Goal: Use online tool/utility: Utilize a website feature to perform a specific function

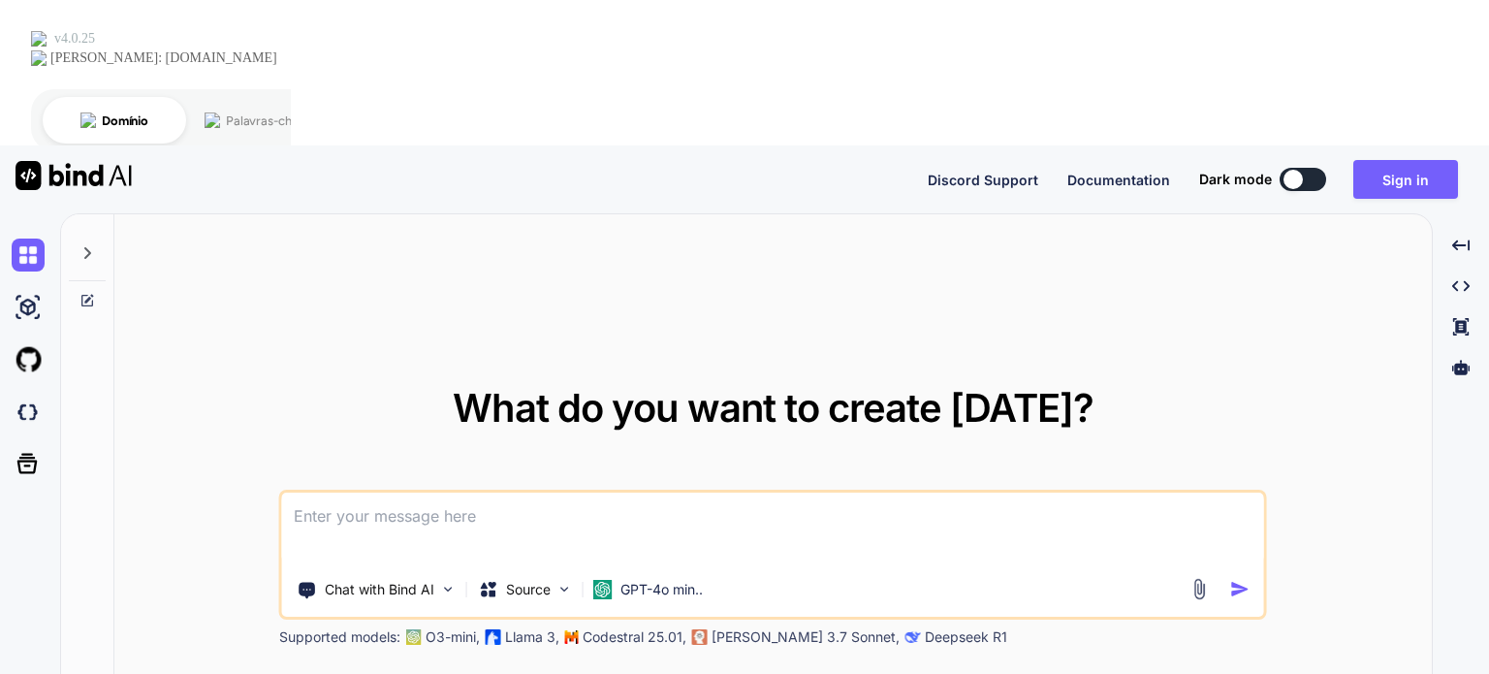
click at [500, 492] on textarea at bounding box center [773, 528] width 982 height 72
click at [434, 492] on textarea at bounding box center [773, 528] width 982 height 72
click at [462, 492] on textarea at bounding box center [773, 528] width 982 height 72
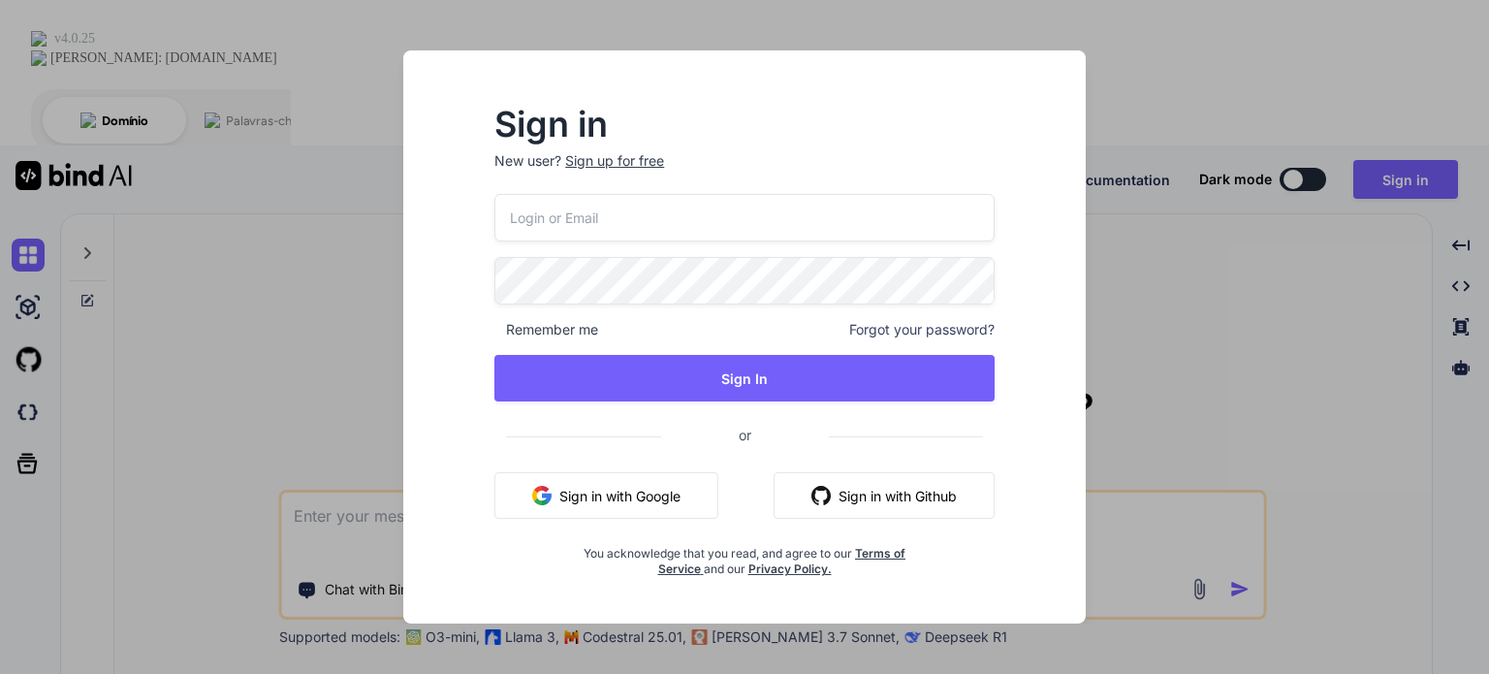
click at [598, 513] on button "Sign in with Google" at bounding box center [606, 495] width 224 height 47
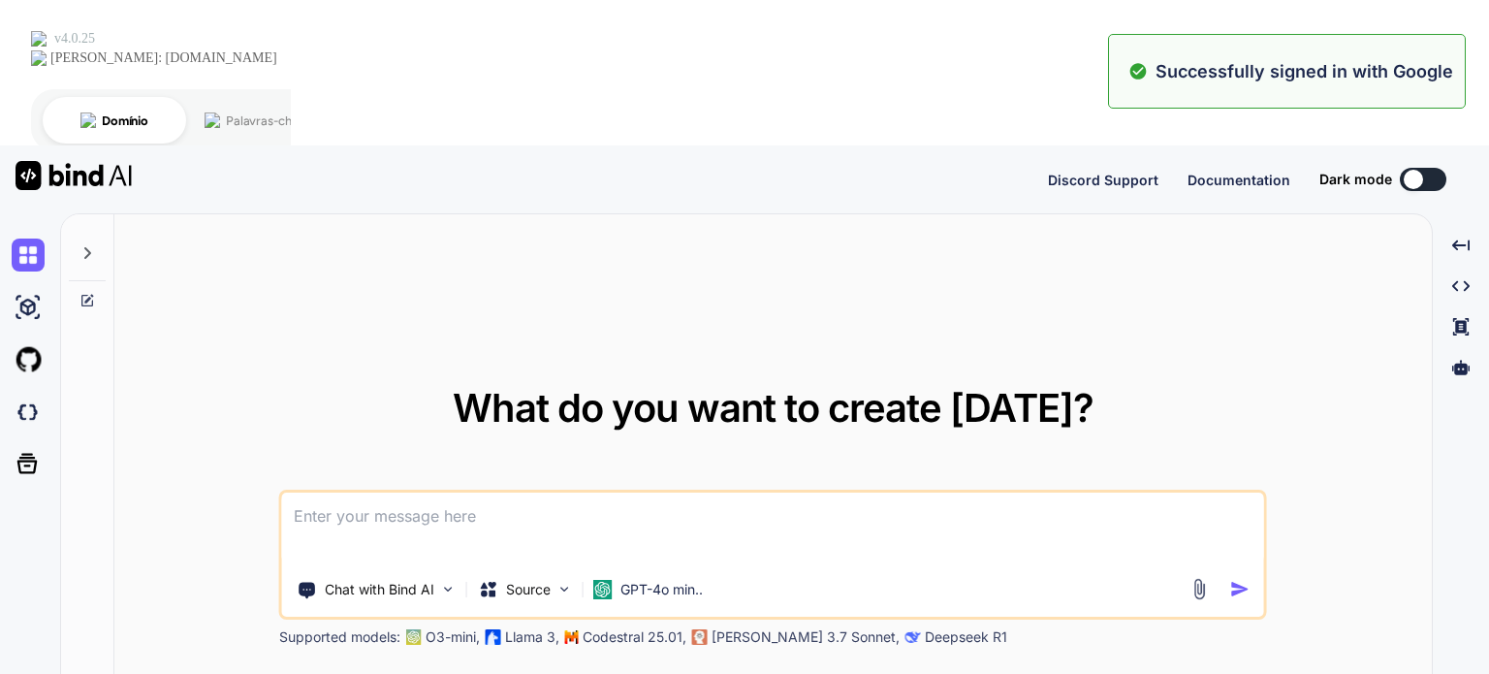
click at [624, 492] on textarea at bounding box center [773, 528] width 982 height 72
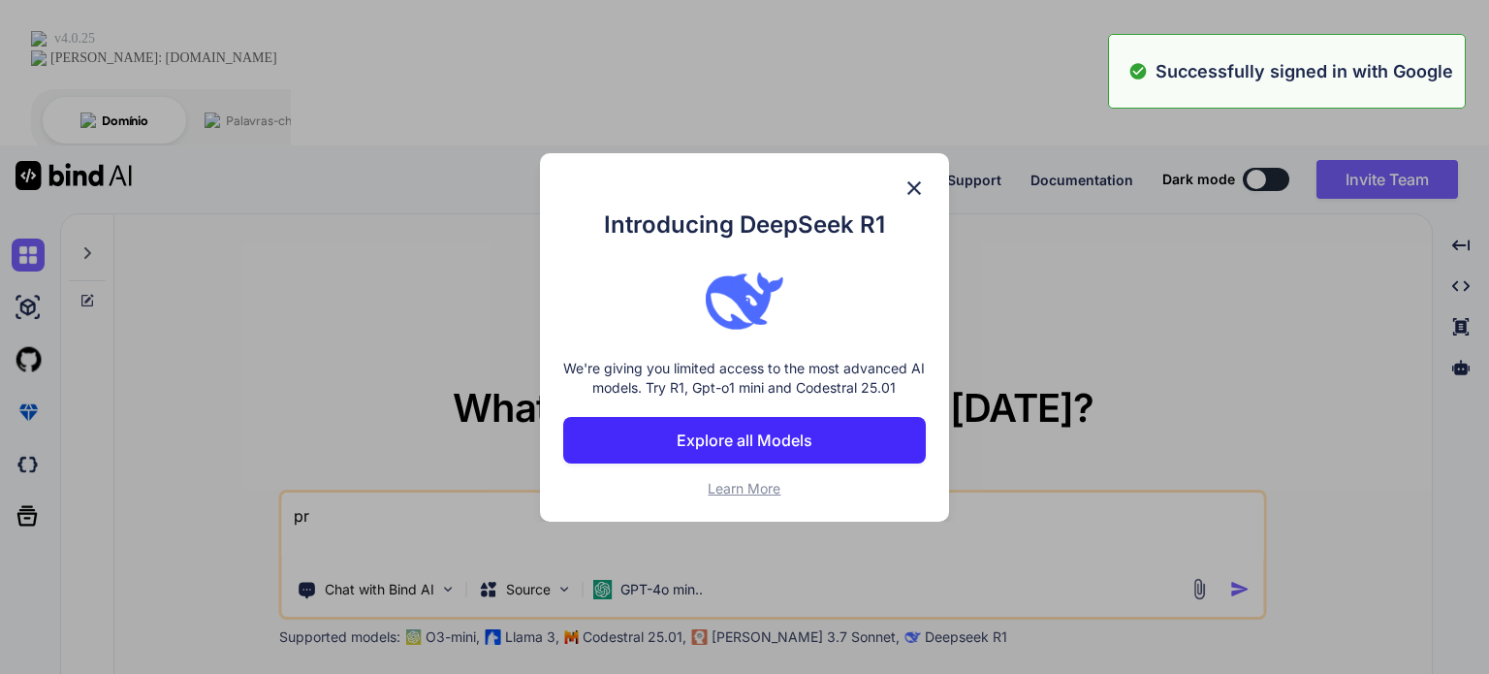
type textarea "pre"
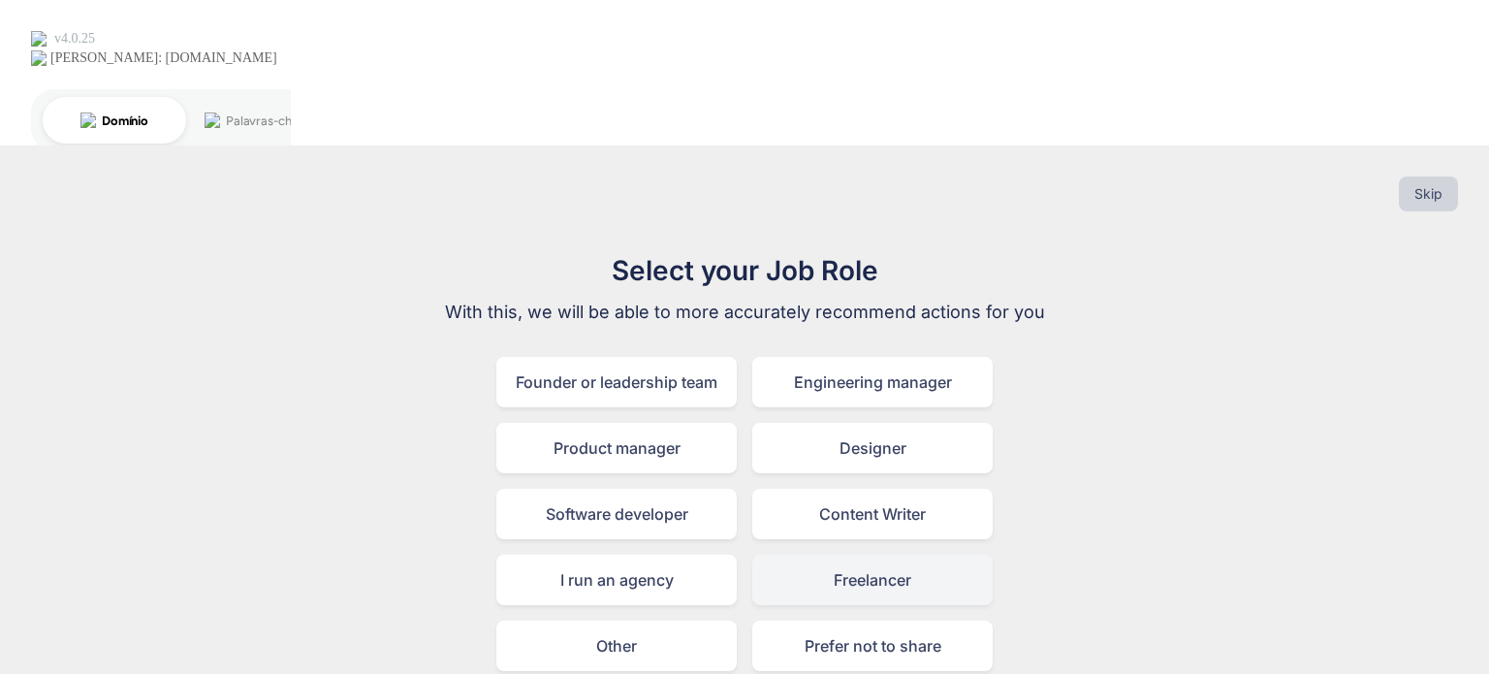
click at [894, 554] on div "Freelancer" at bounding box center [872, 579] width 240 height 50
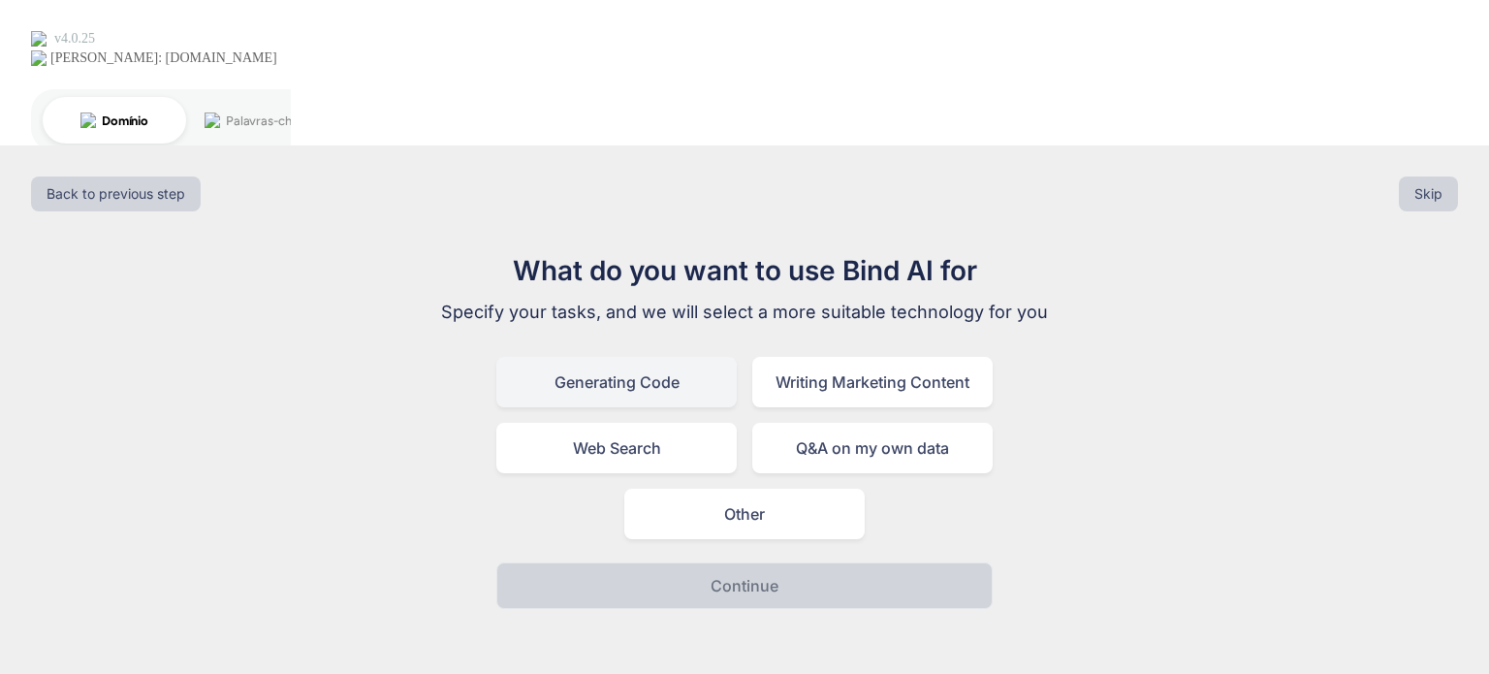
click at [649, 357] on div "Generating Code" at bounding box center [616, 382] width 240 height 50
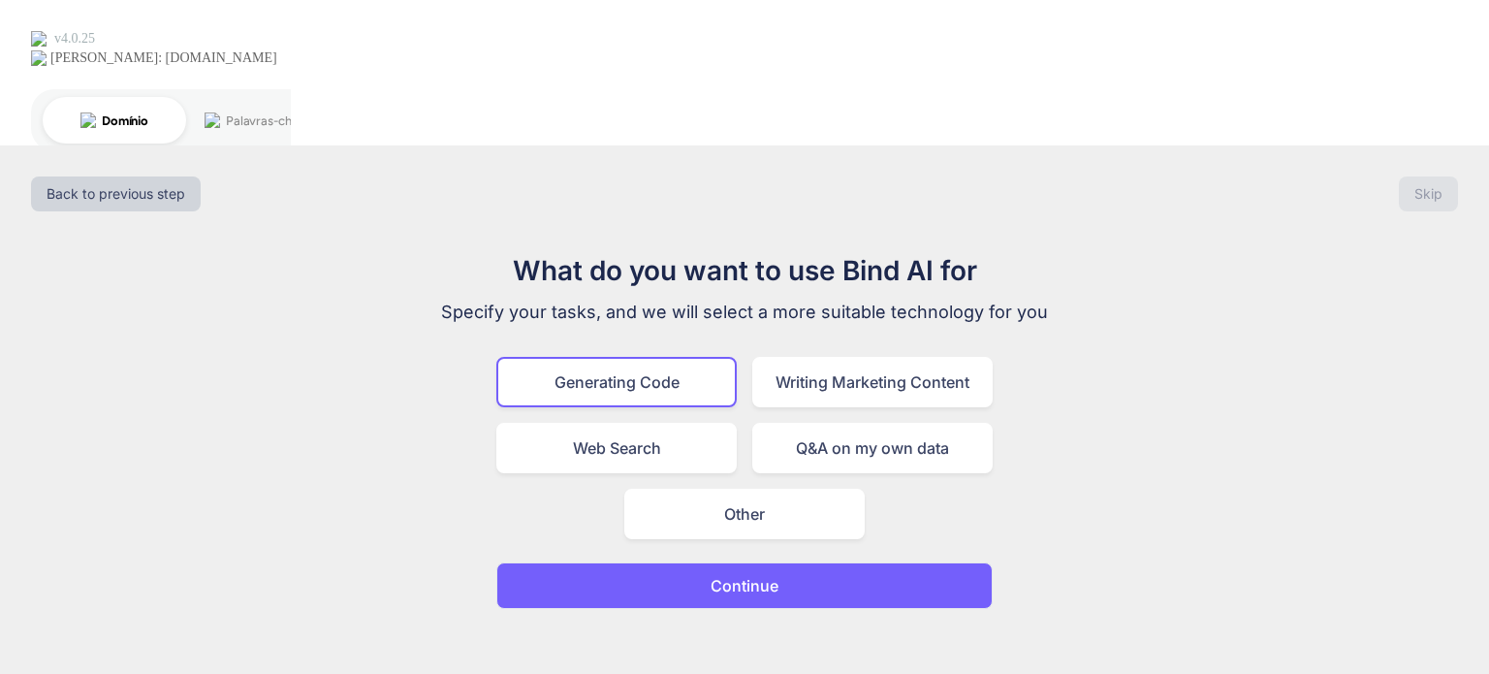
click at [792, 562] on button "Continue" at bounding box center [744, 585] width 496 height 47
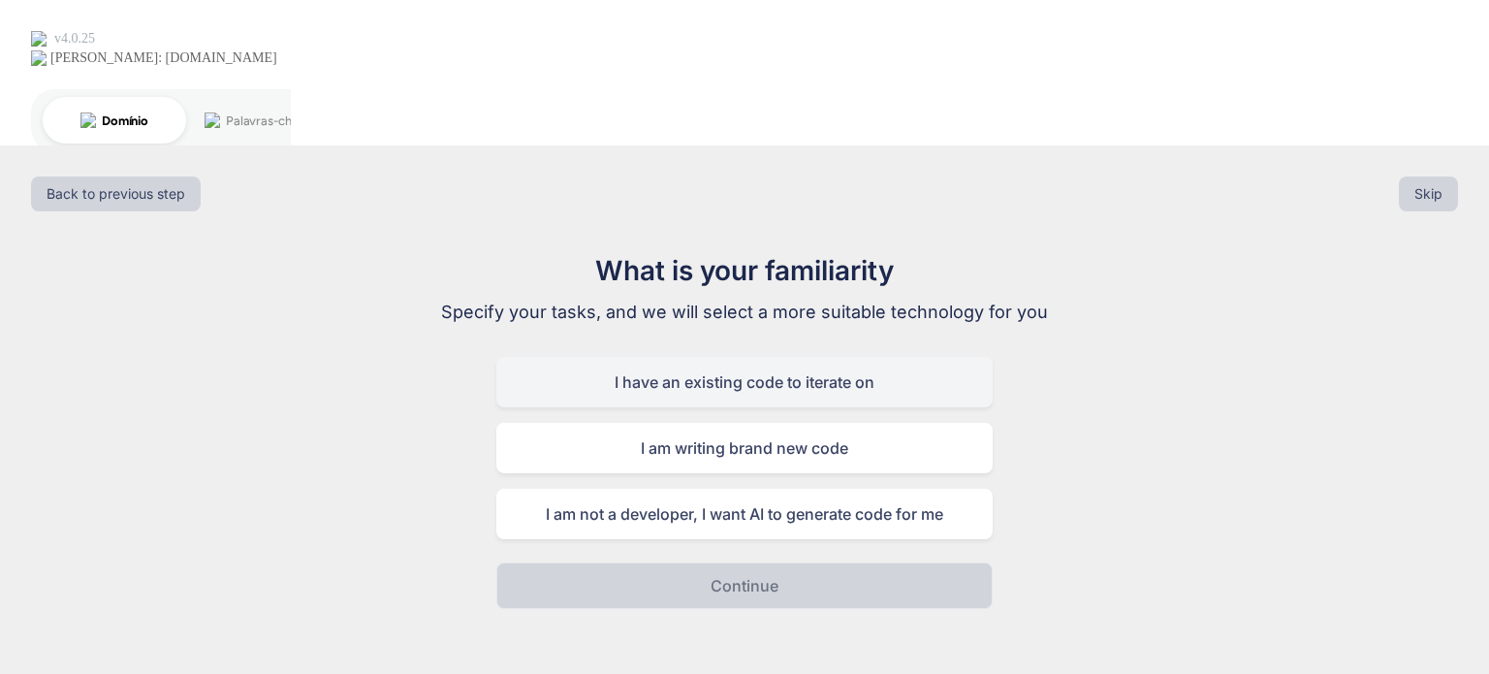
click at [868, 357] on div "I have an existing code to iterate on" at bounding box center [744, 382] width 496 height 50
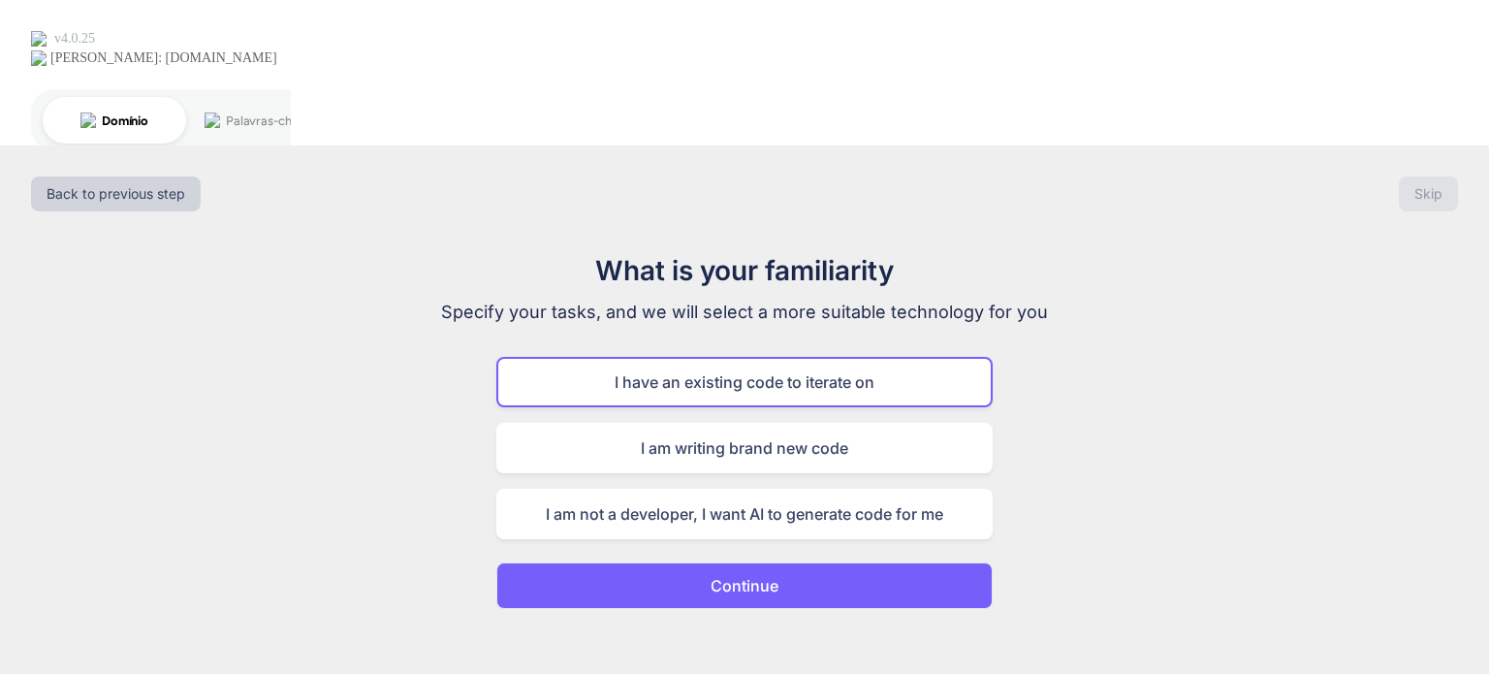
click at [823, 562] on button "Continue" at bounding box center [744, 585] width 496 height 47
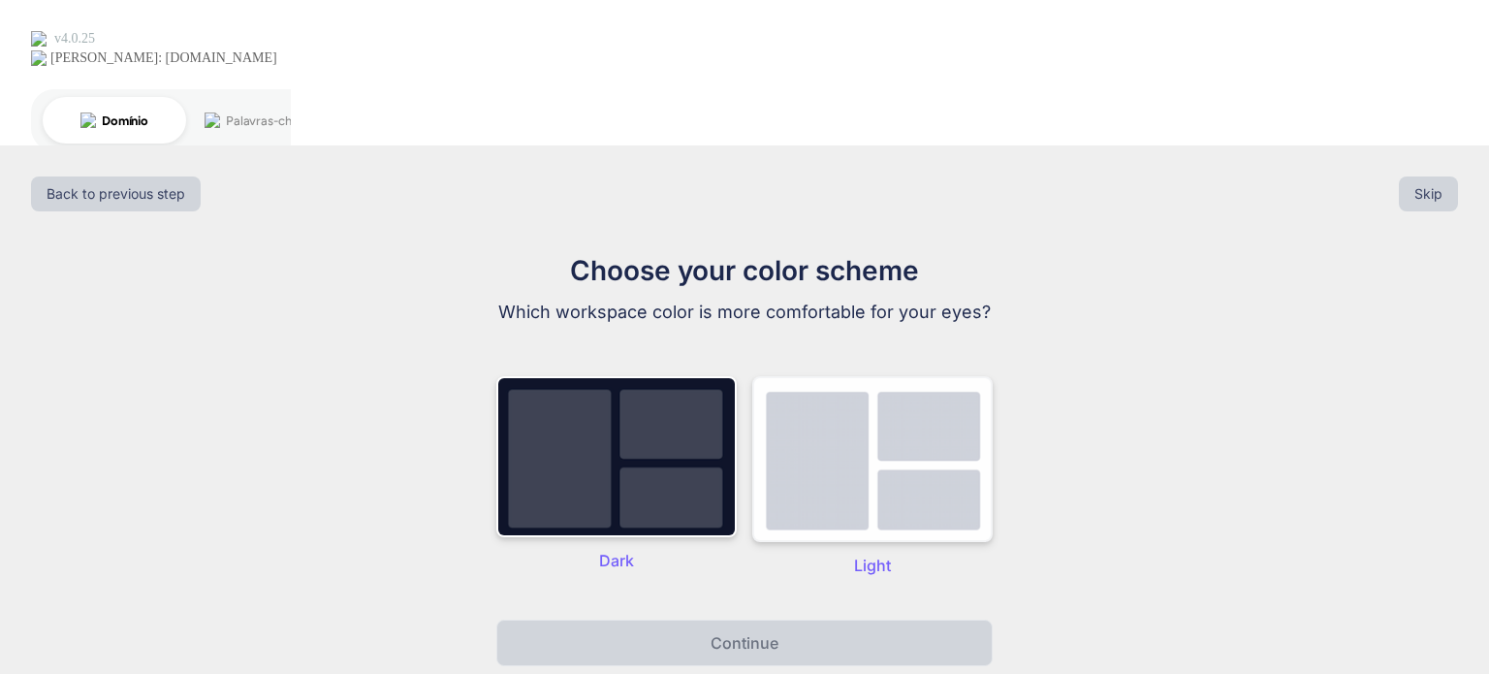
click at [851, 376] on img at bounding box center [872, 459] width 240 height 166
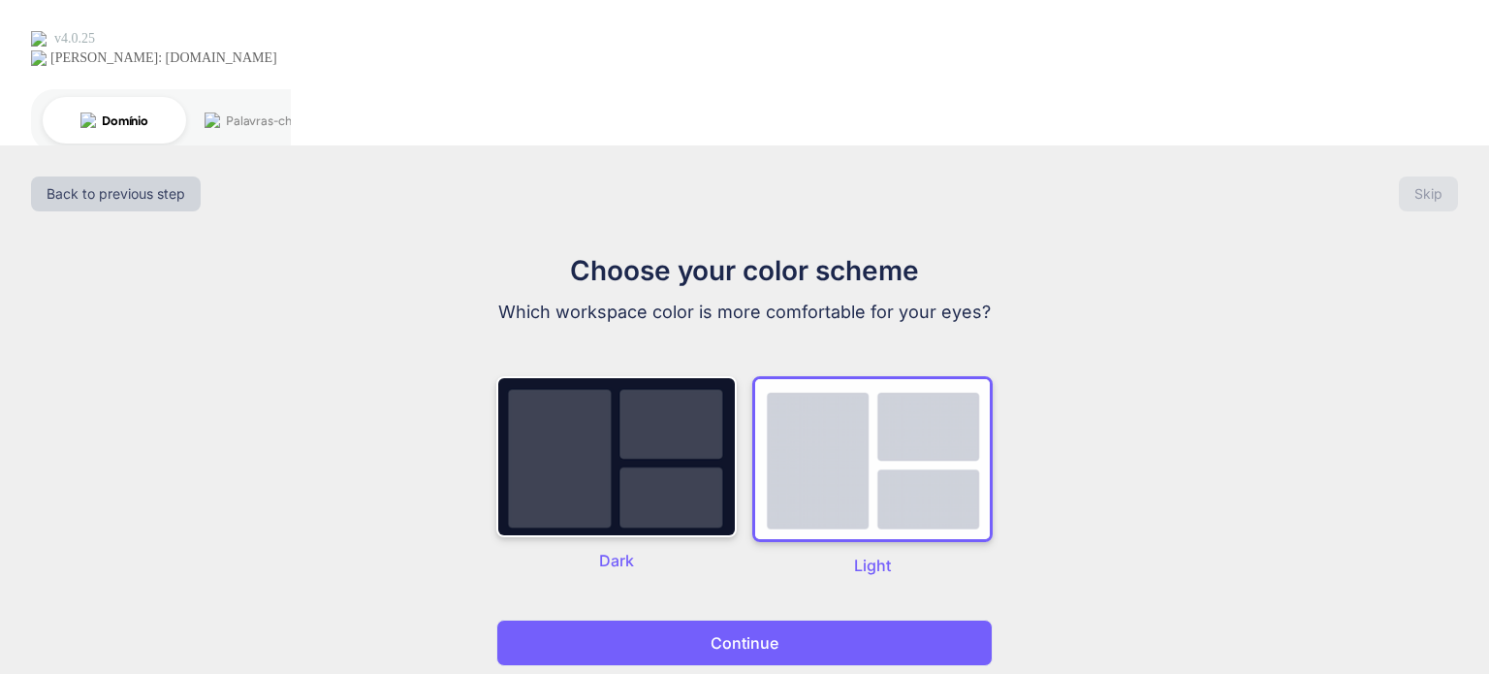
click at [789, 619] on button "Continue" at bounding box center [744, 642] width 496 height 47
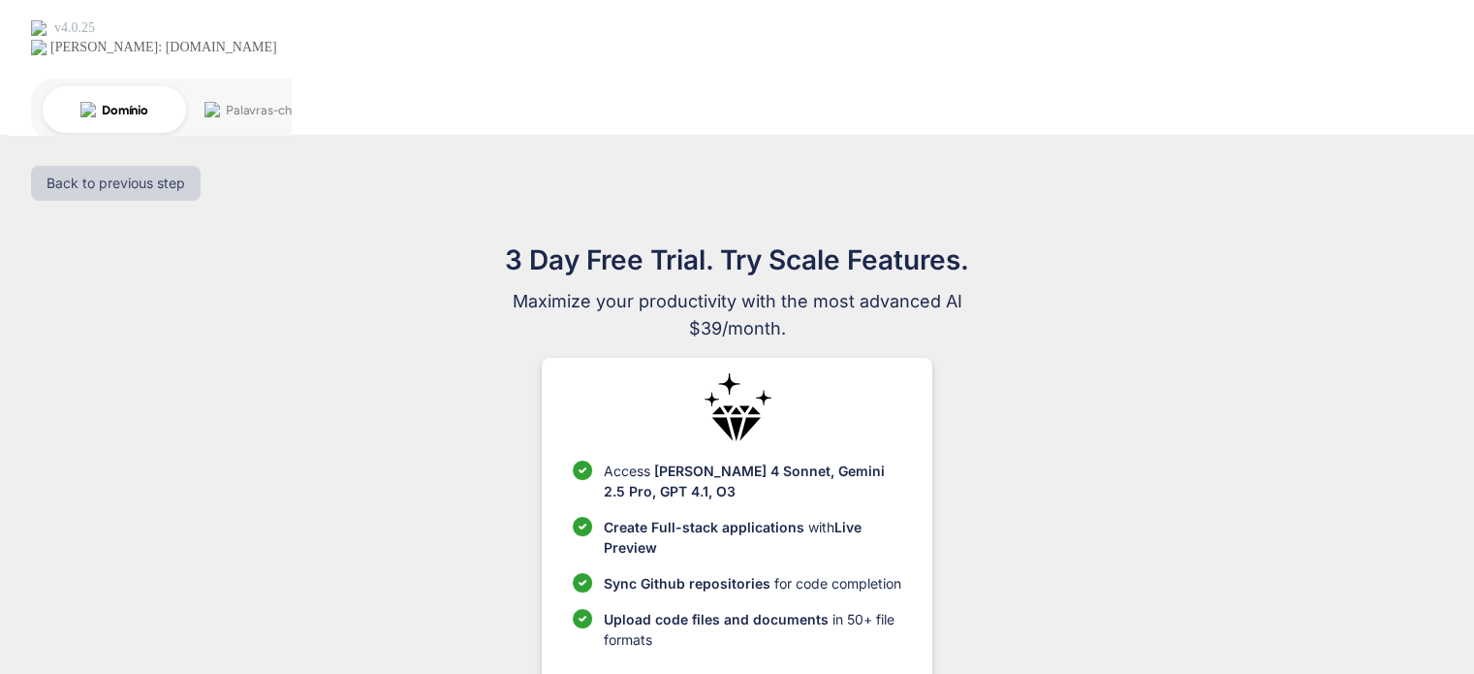
scroll to position [29, 0]
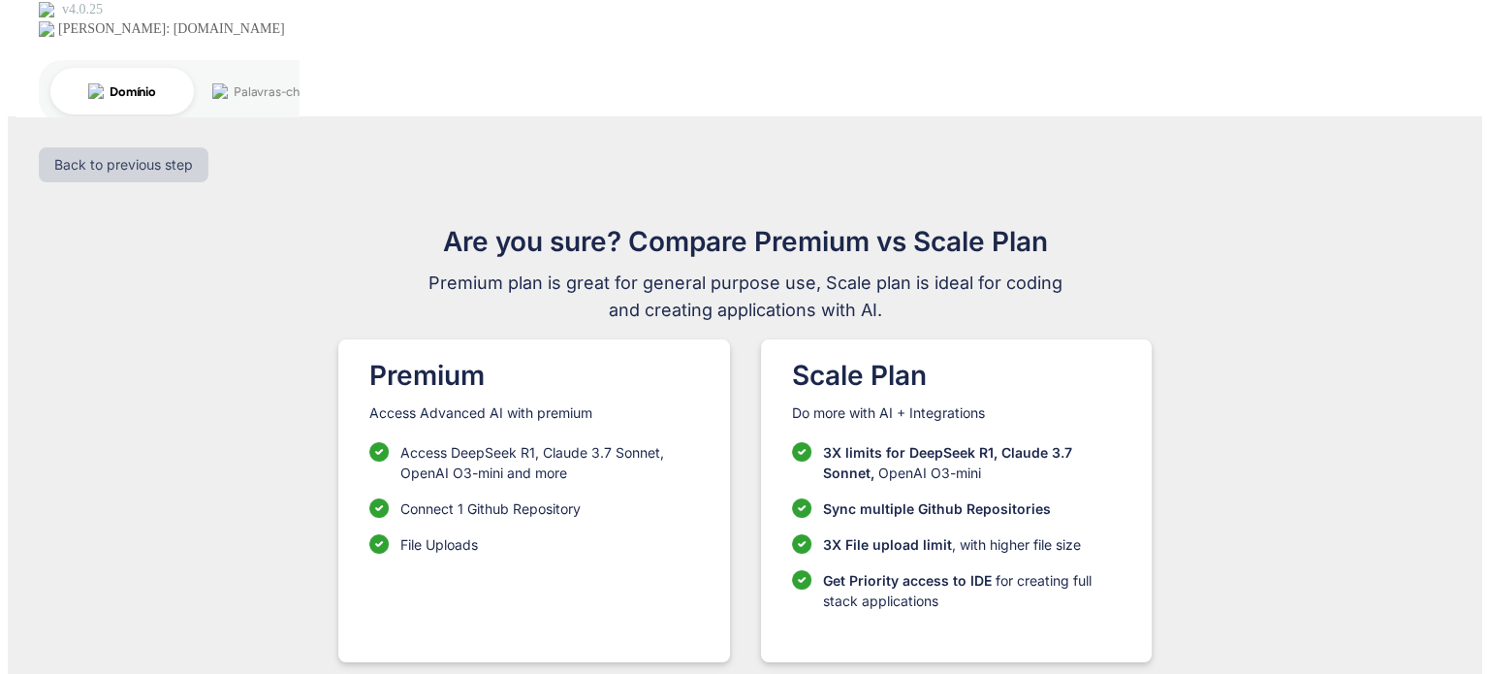
scroll to position [0, 0]
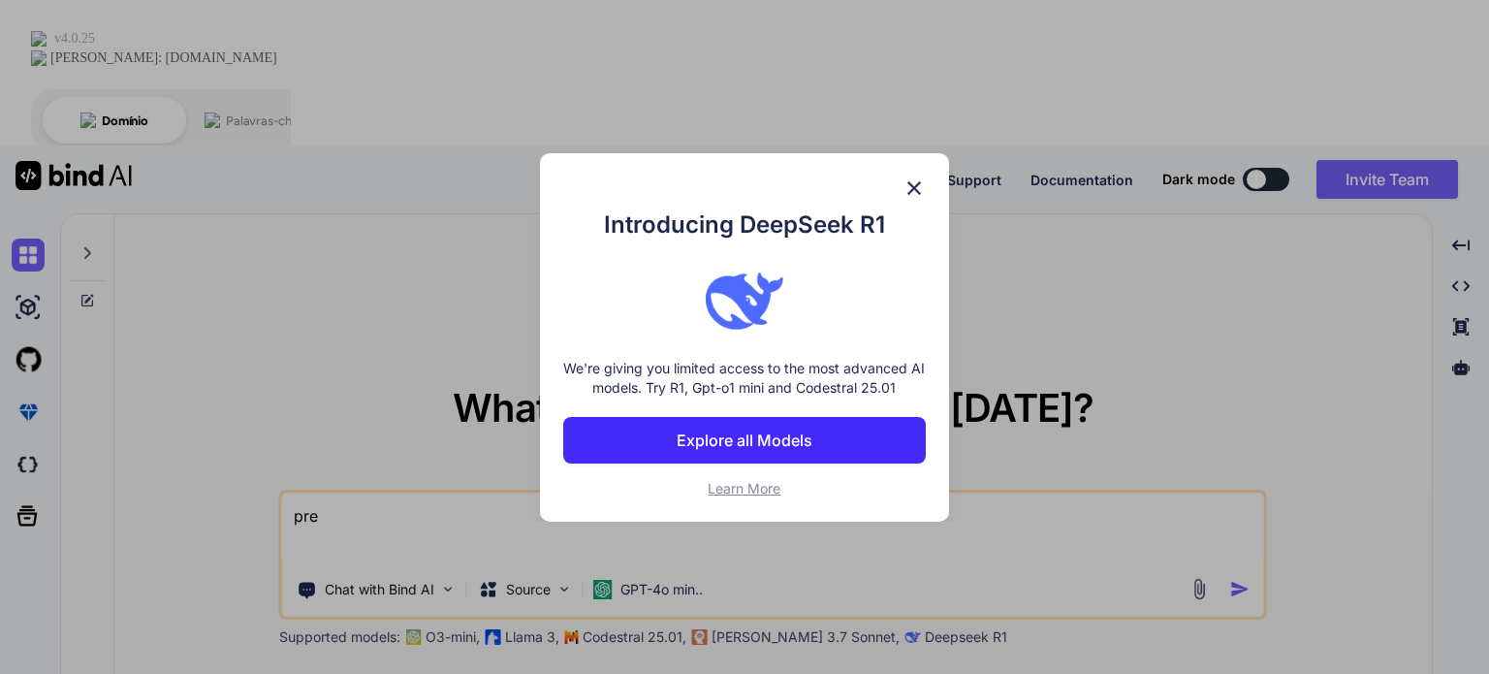
click at [917, 189] on img at bounding box center [913, 187] width 23 height 23
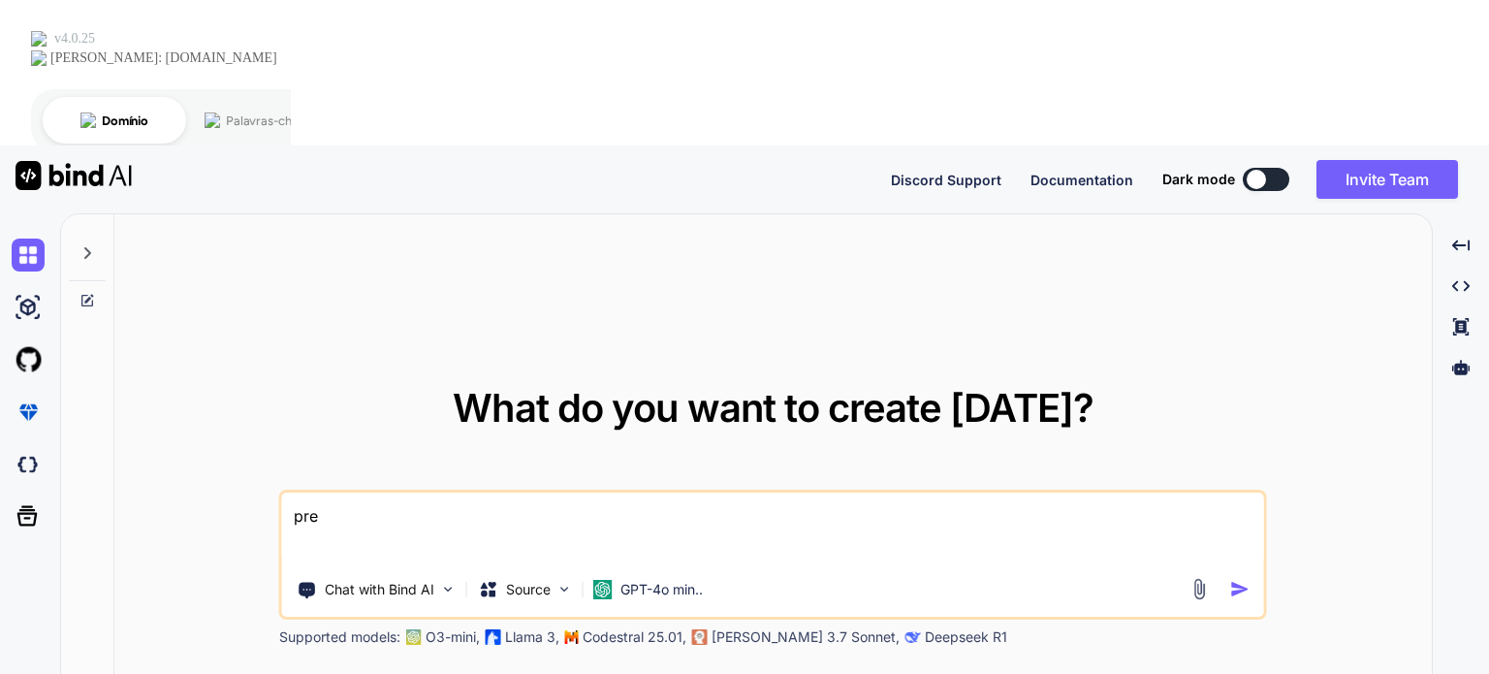
click at [708, 492] on textarea "pre" at bounding box center [773, 528] width 982 height 72
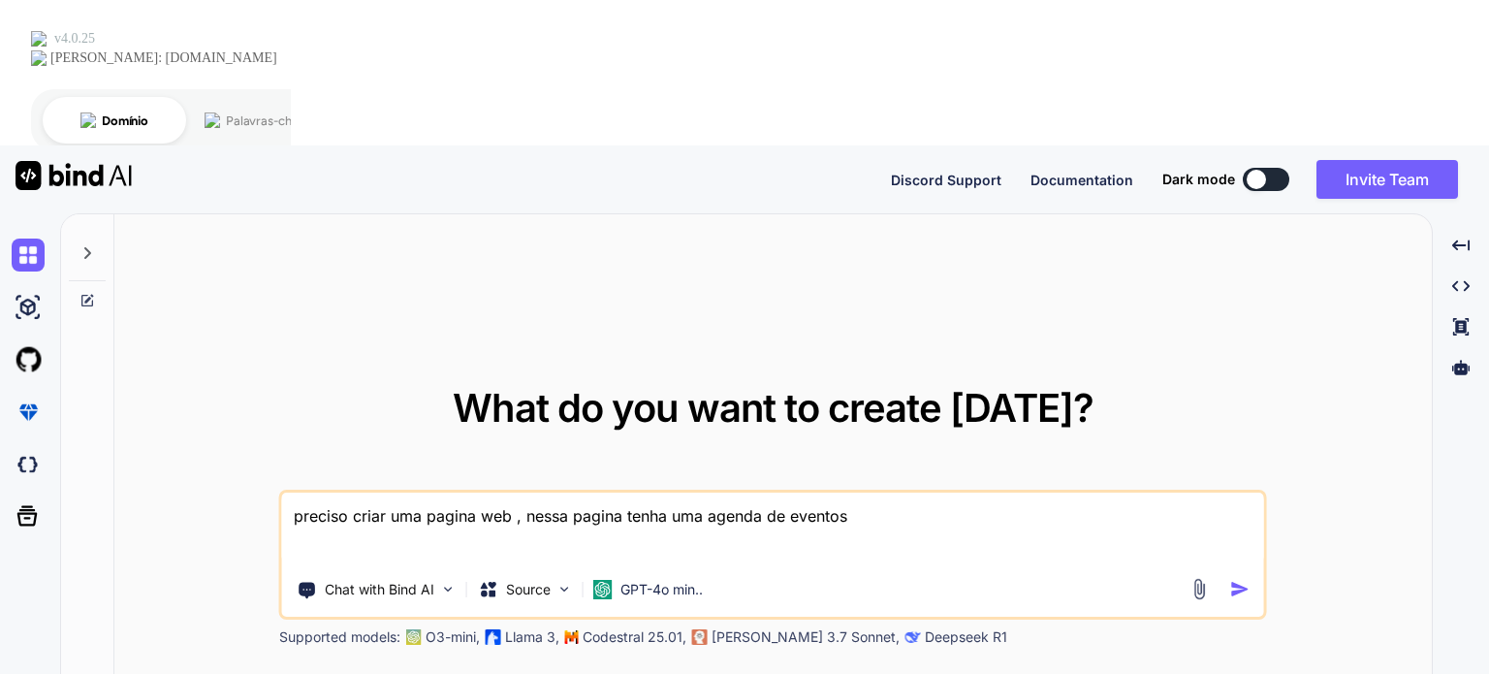
click at [900, 492] on textarea "preciso criar uma pagina web , nessa pagina tenha uma agenda de eventos" at bounding box center [773, 528] width 982 height 72
paste textarea "[URL][DOMAIN_NAME]"
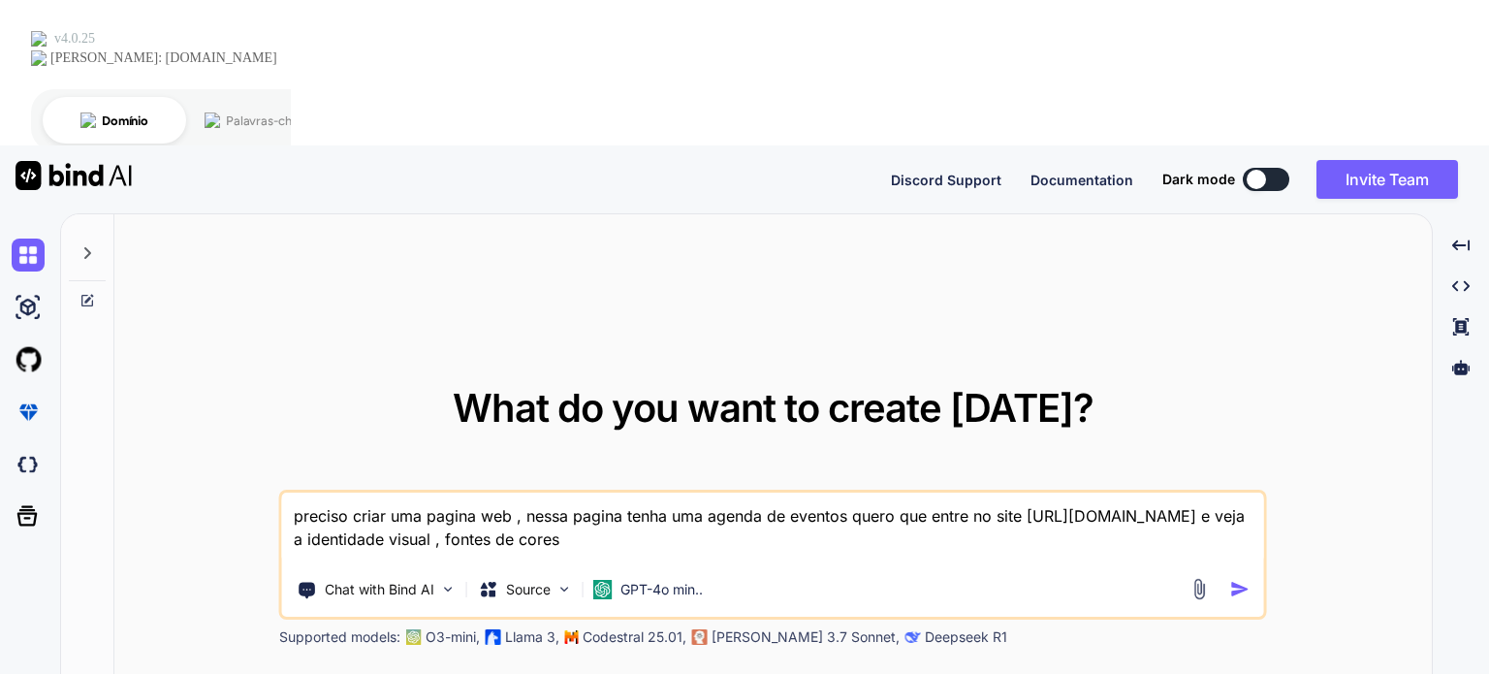
type textarea "preciso criar uma pagina web , nessa pagina tenha uma agenda de eventos quero q…"
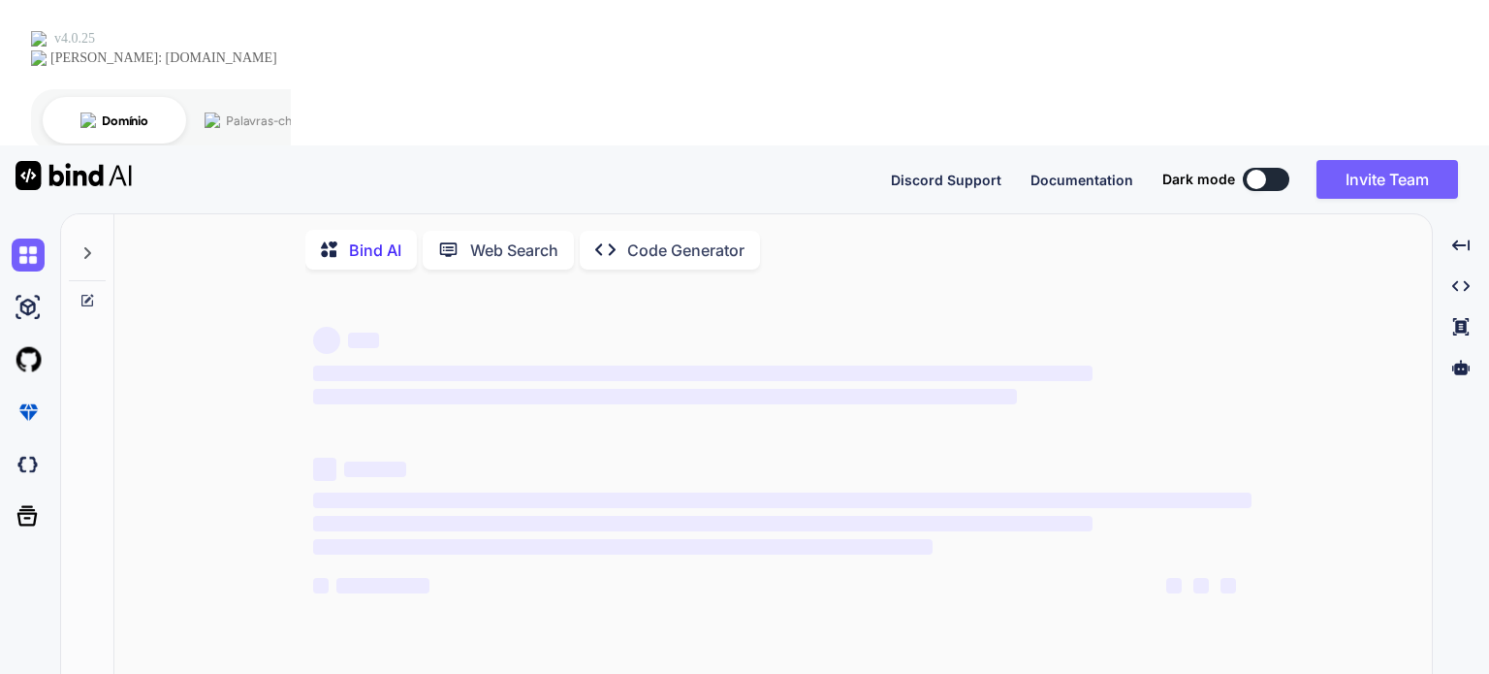
type textarea ", pagina"
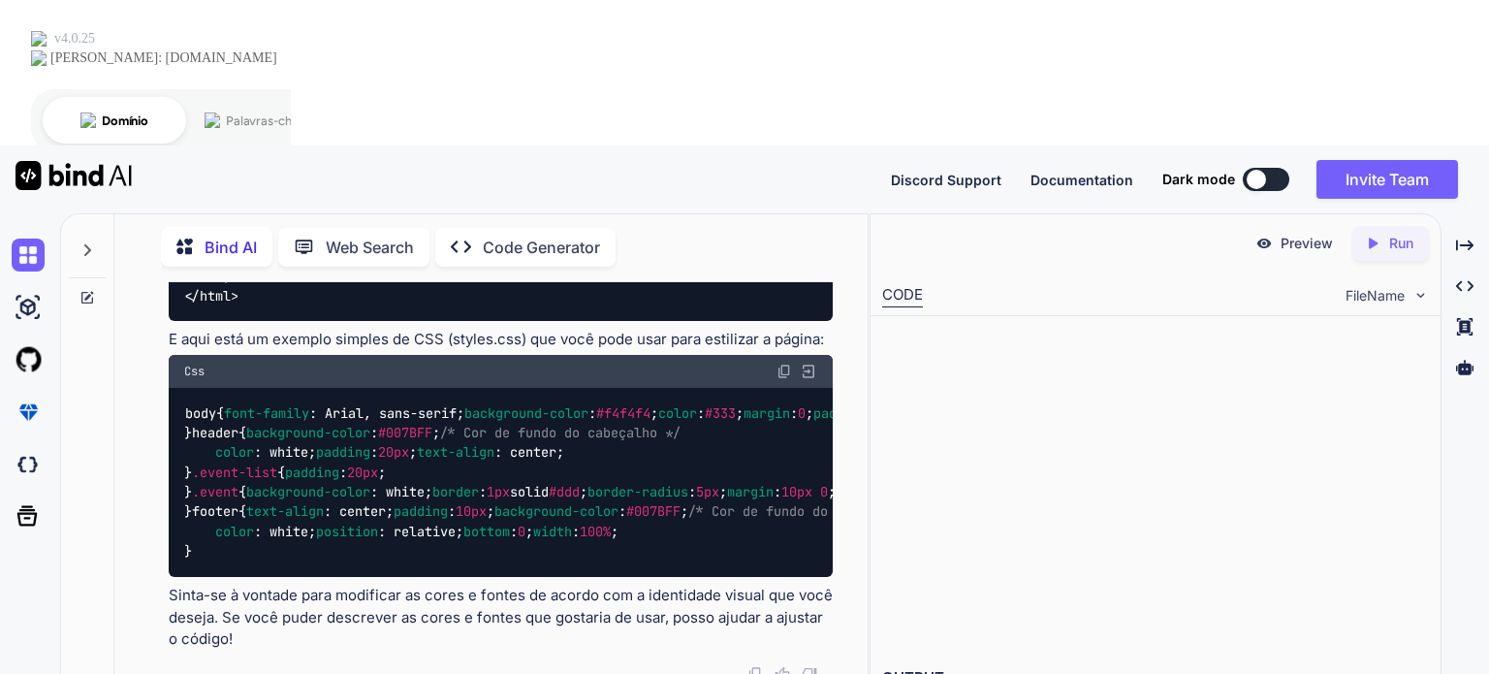
scroll to position [1532, 0]
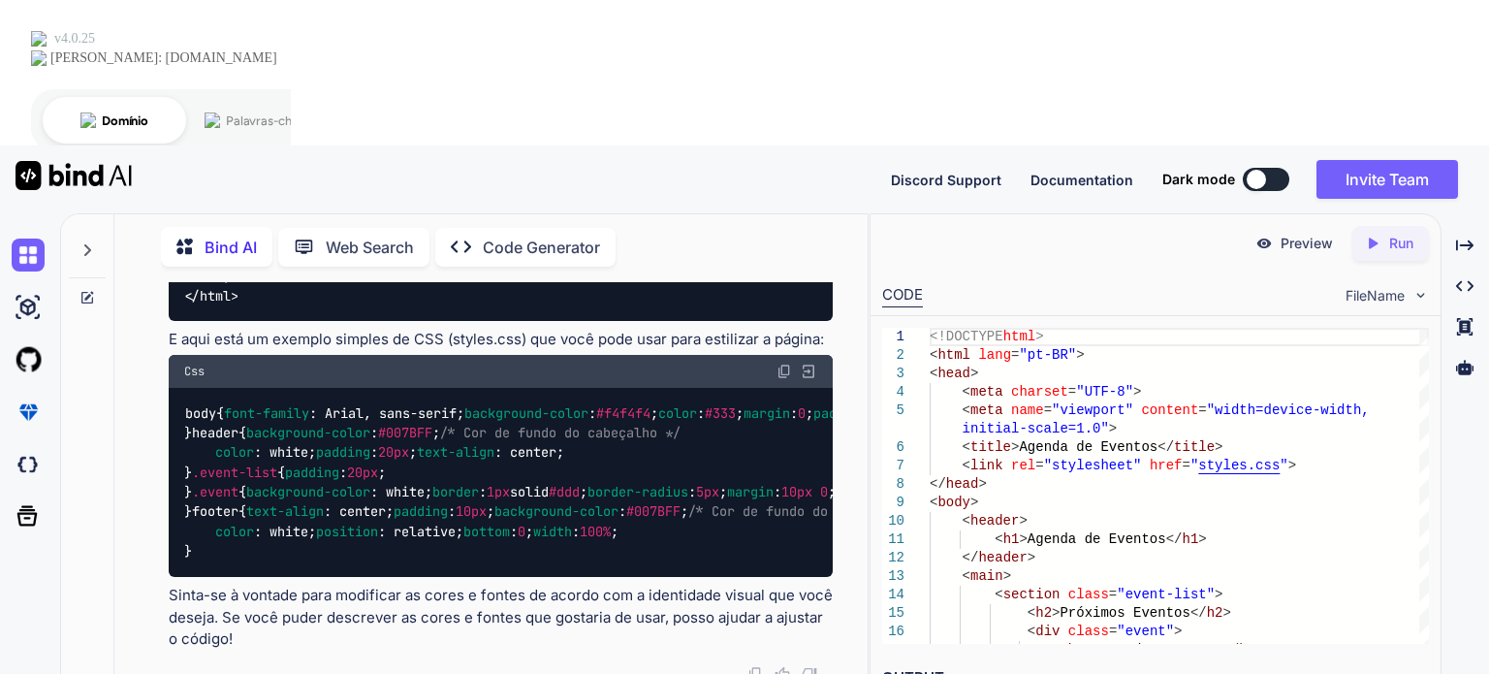
click at [1302, 234] on p "Preview" at bounding box center [1306, 243] width 52 height 19
click at [1376, 235] on icon "Created with Pixso." at bounding box center [1372, 243] width 17 height 17
click at [1299, 234] on p "Preview" at bounding box center [1306, 243] width 52 height 19
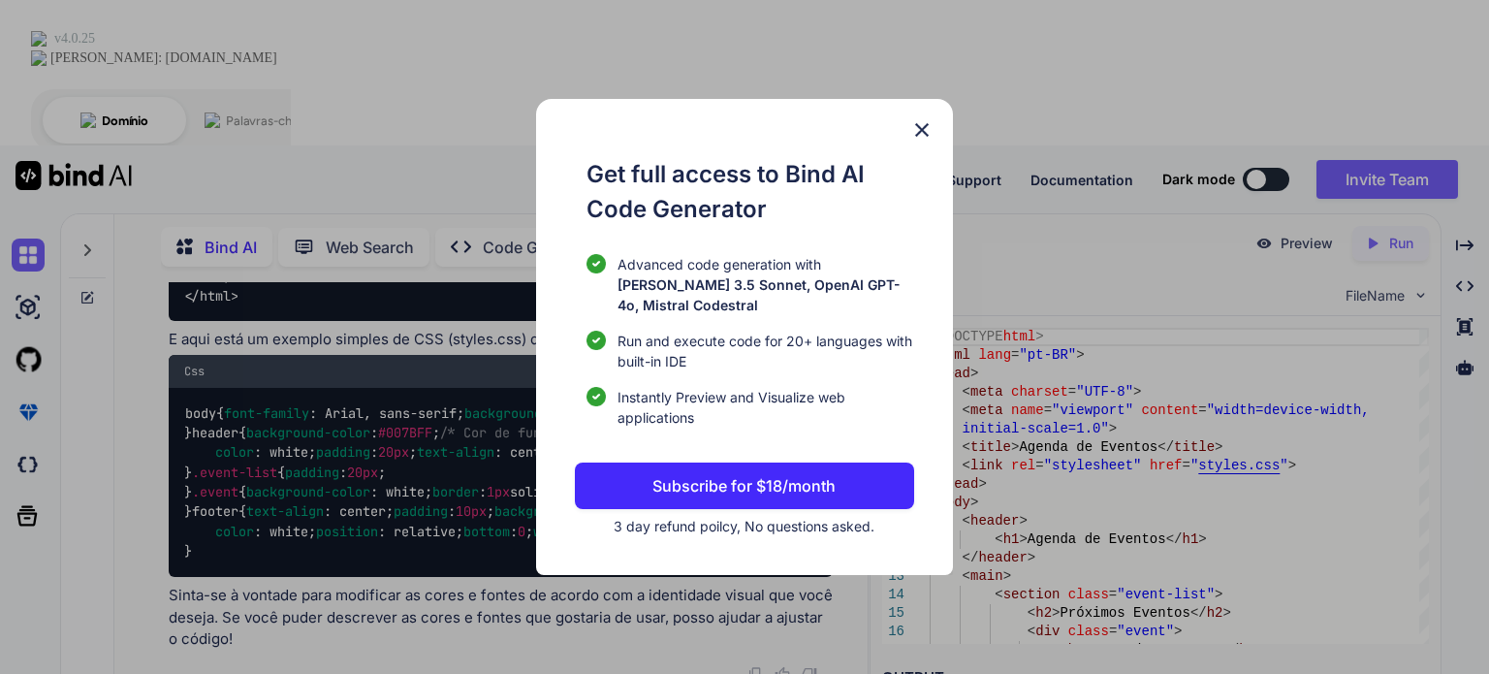
click at [935, 131] on div "Get full access to Bind AI Code Generator Advanced code generation with [PERSON…" at bounding box center [744, 337] width 417 height 476
click at [922, 135] on img at bounding box center [921, 129] width 23 height 23
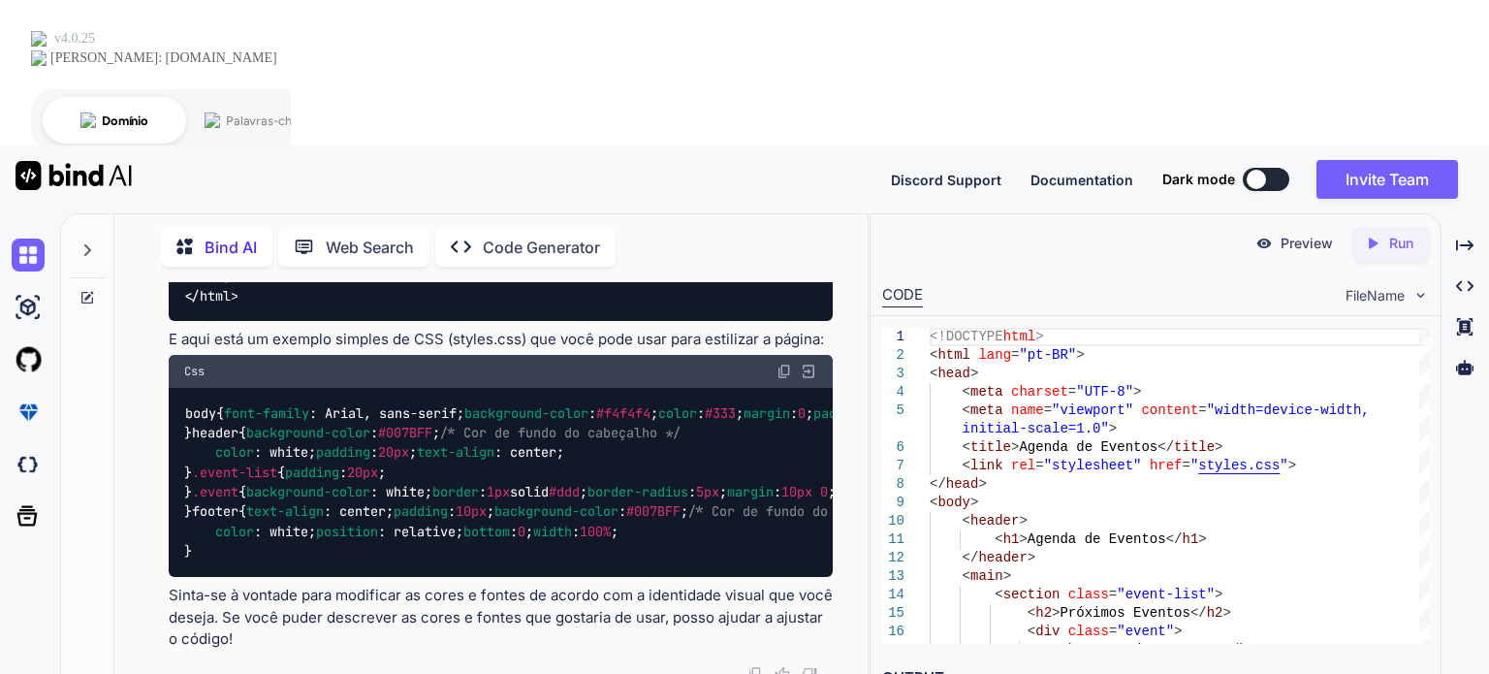
click at [1294, 234] on p "Preview" at bounding box center [1306, 243] width 52 height 19
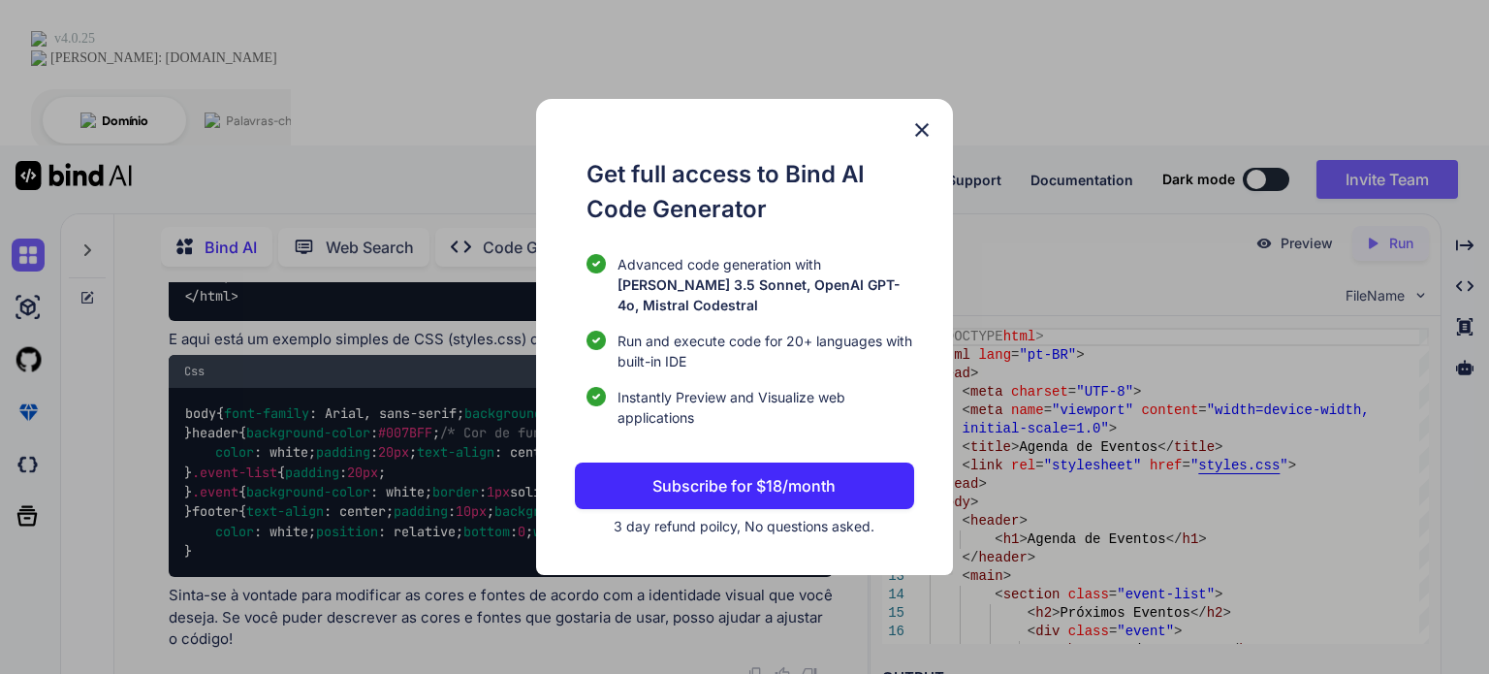
click at [917, 136] on img at bounding box center [921, 129] width 23 height 23
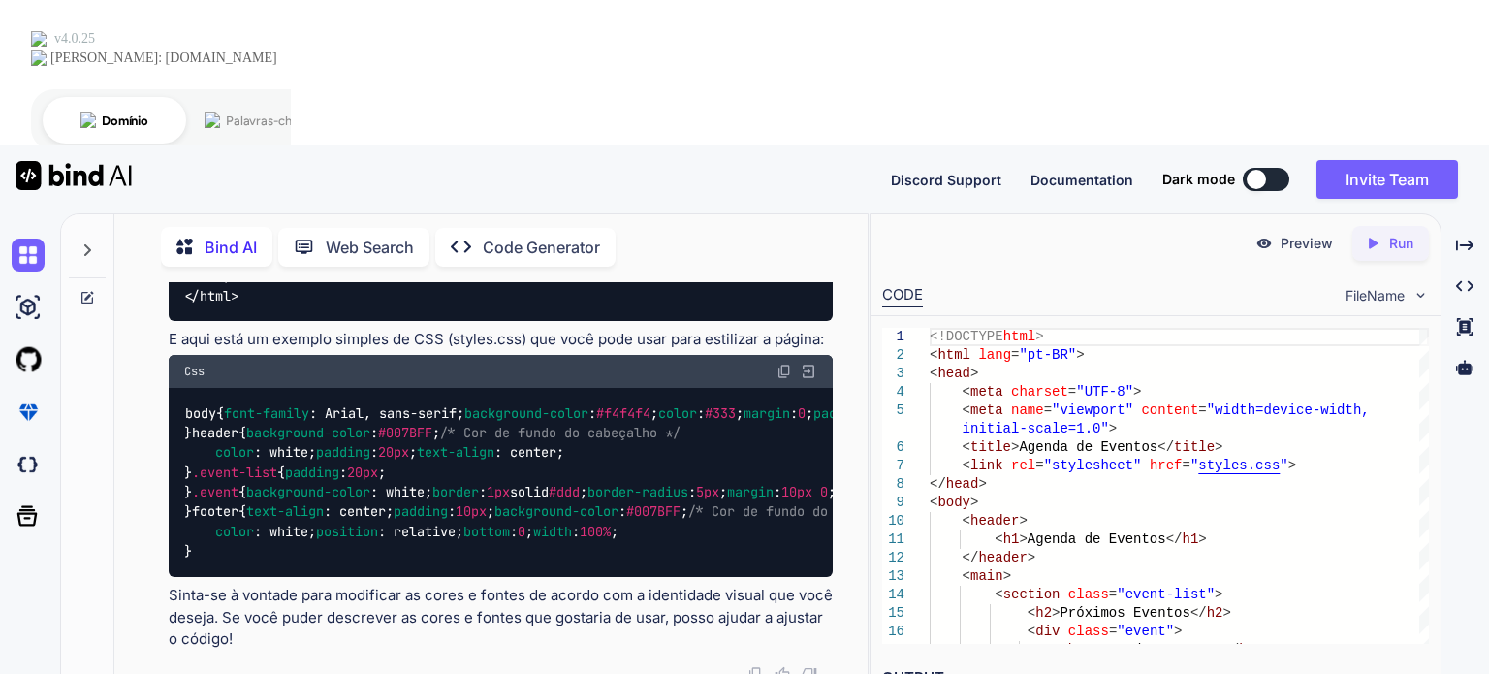
click at [1373, 226] on div "Created with Pixso. Run" at bounding box center [1390, 243] width 77 height 35
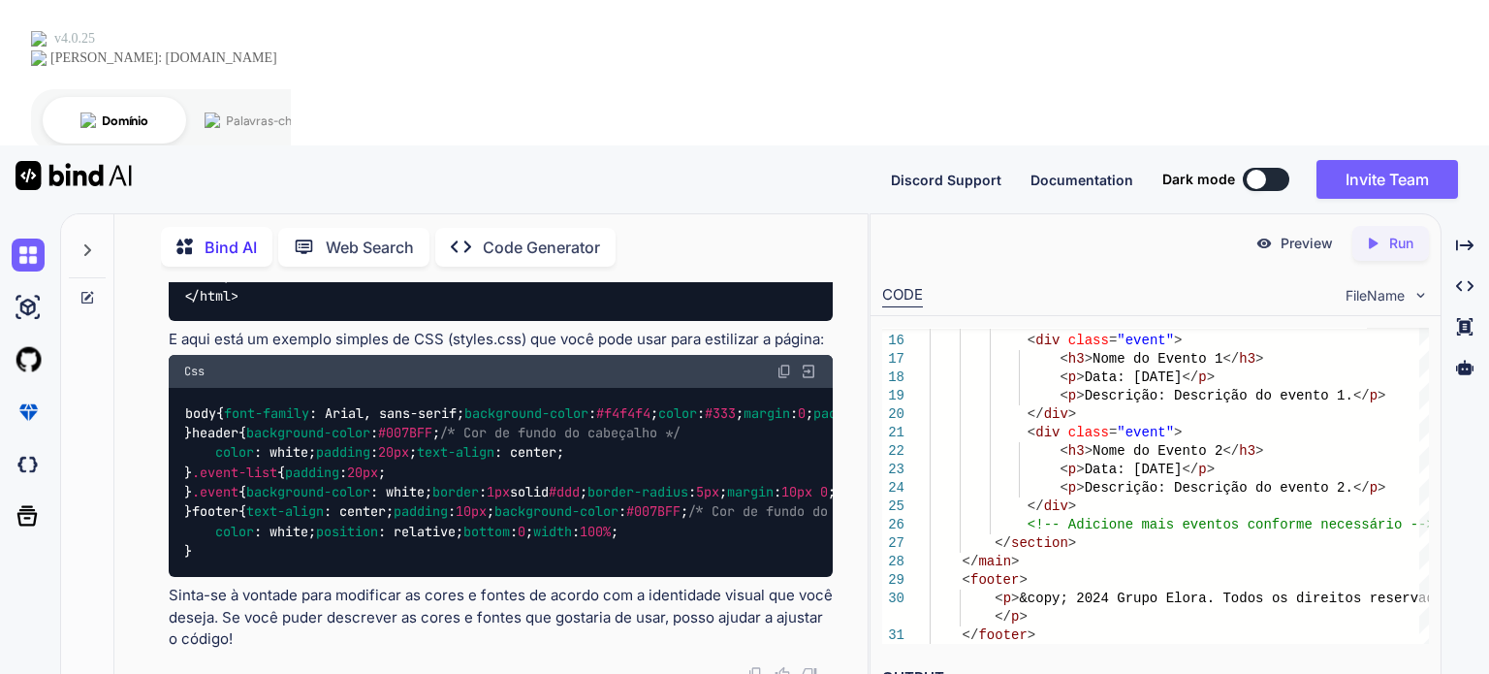
drag, startPoint x: 1225, startPoint y: 578, endPoint x: 1122, endPoint y: 576, distance: 102.8
